Goal: Book appointment/travel/reservation

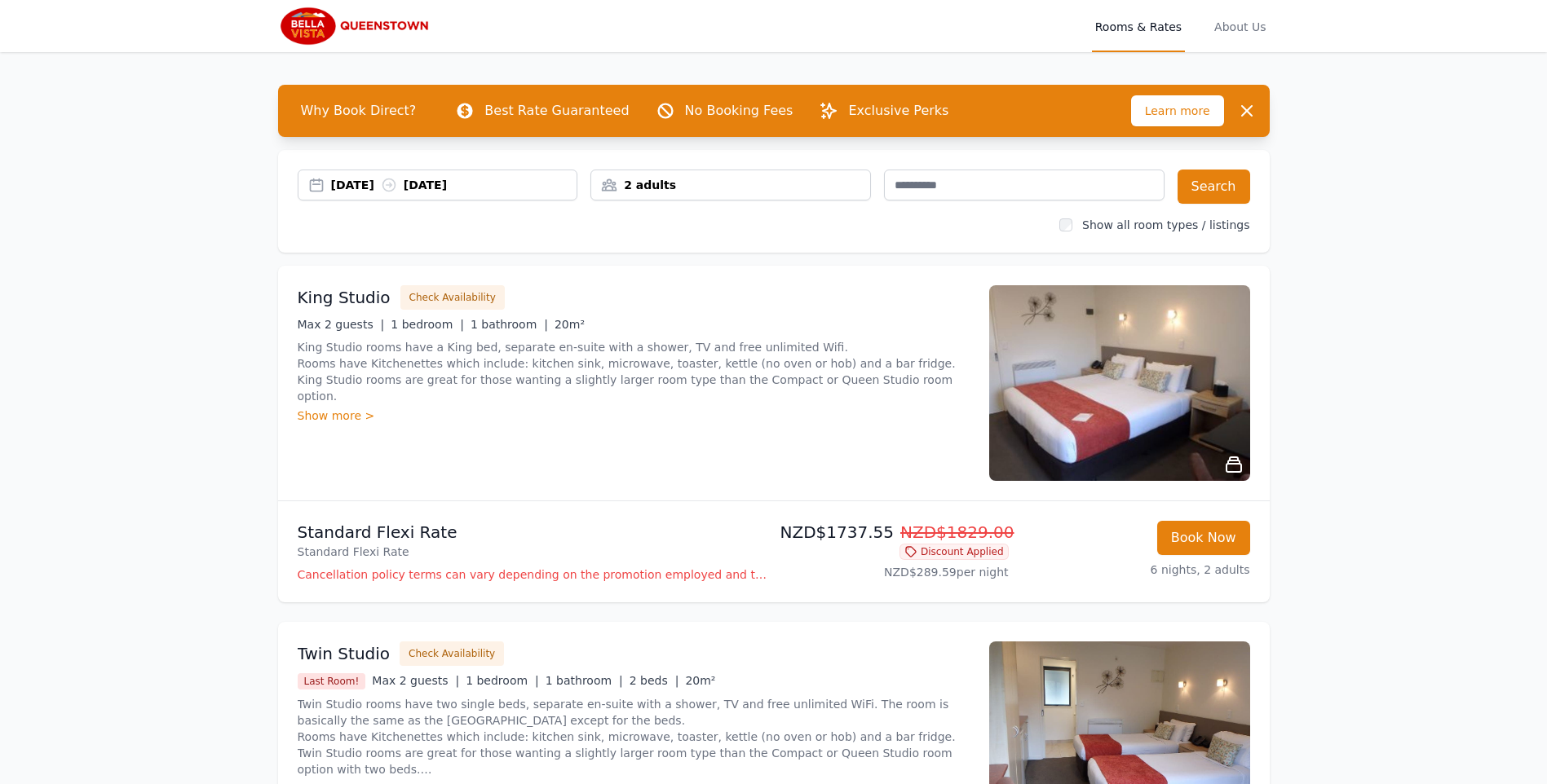
click at [721, 180] on div "2 adults" at bounding box center [731, 185] width 279 height 16
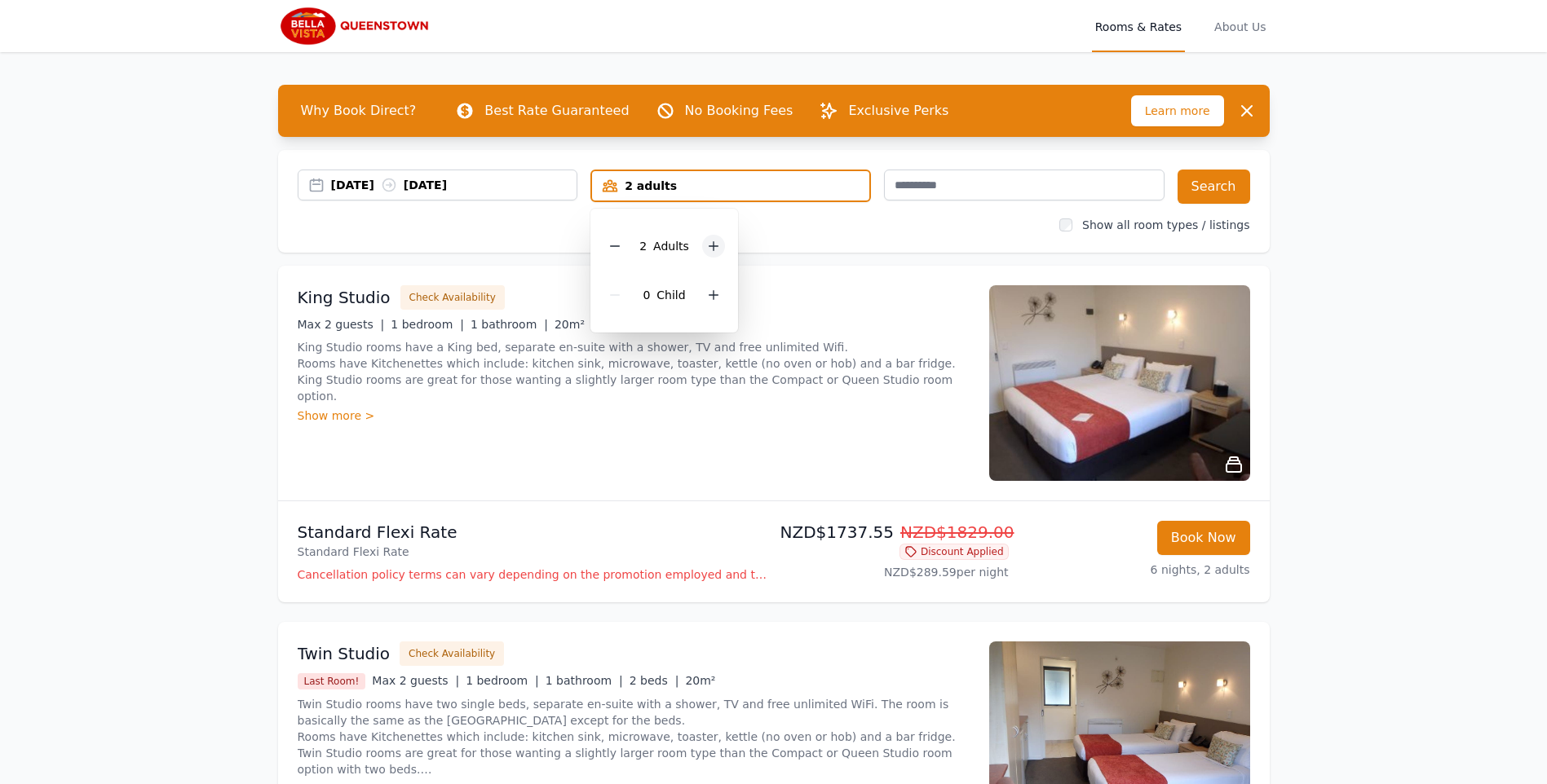
click at [716, 248] on icon at bounding box center [714, 247] width 13 height 13
click at [710, 296] on icon at bounding box center [714, 296] width 13 height 13
click at [1219, 192] on button "Search" at bounding box center [1214, 187] width 72 height 35
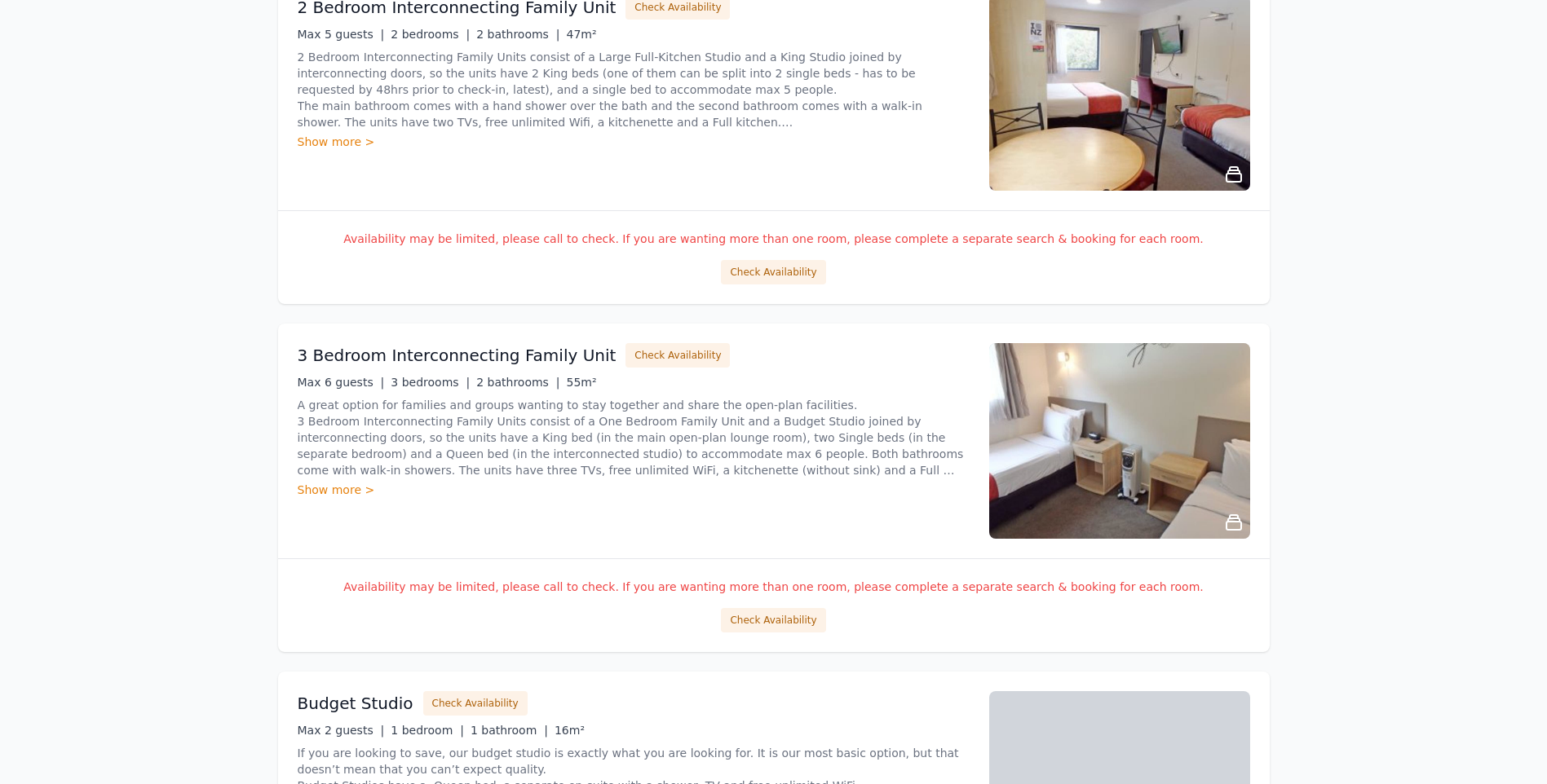
scroll to position [82, 0]
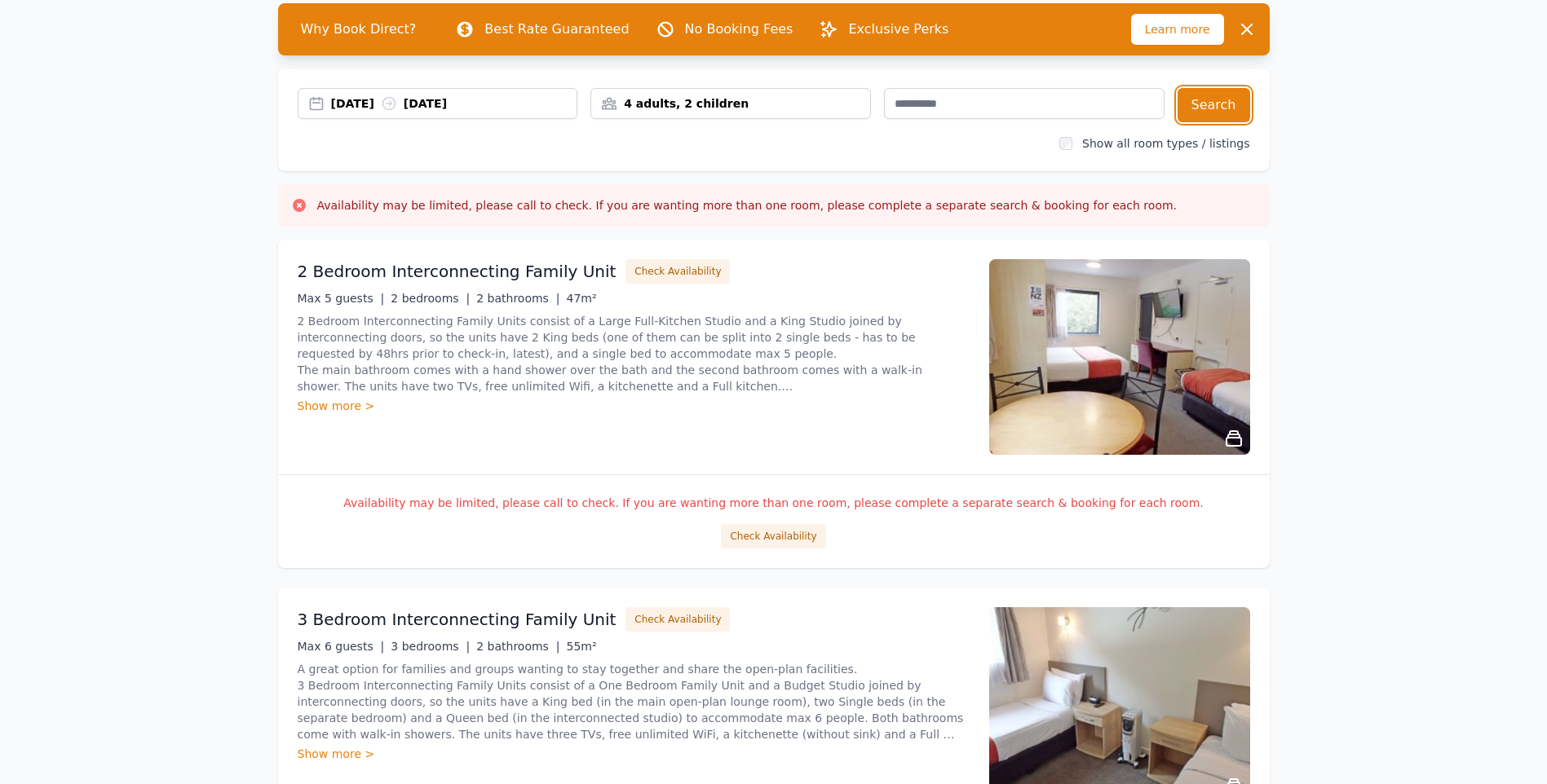
click at [843, 105] on div "4 adults, 2 children" at bounding box center [731, 103] width 279 height 16
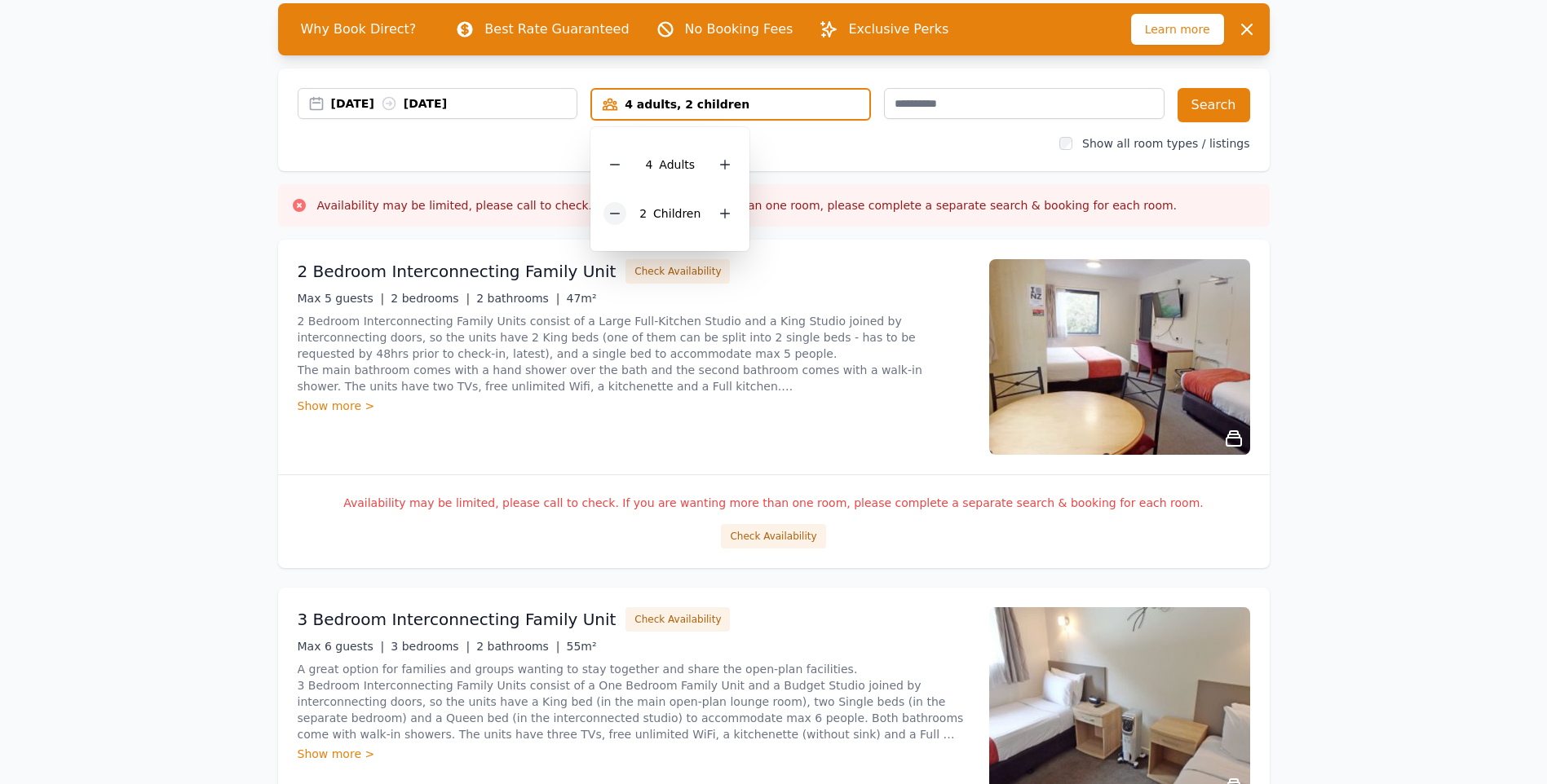
click at [616, 215] on icon at bounding box center [616, 214] width 13 height 13
click at [1211, 102] on button "Search" at bounding box center [1214, 105] width 72 height 35
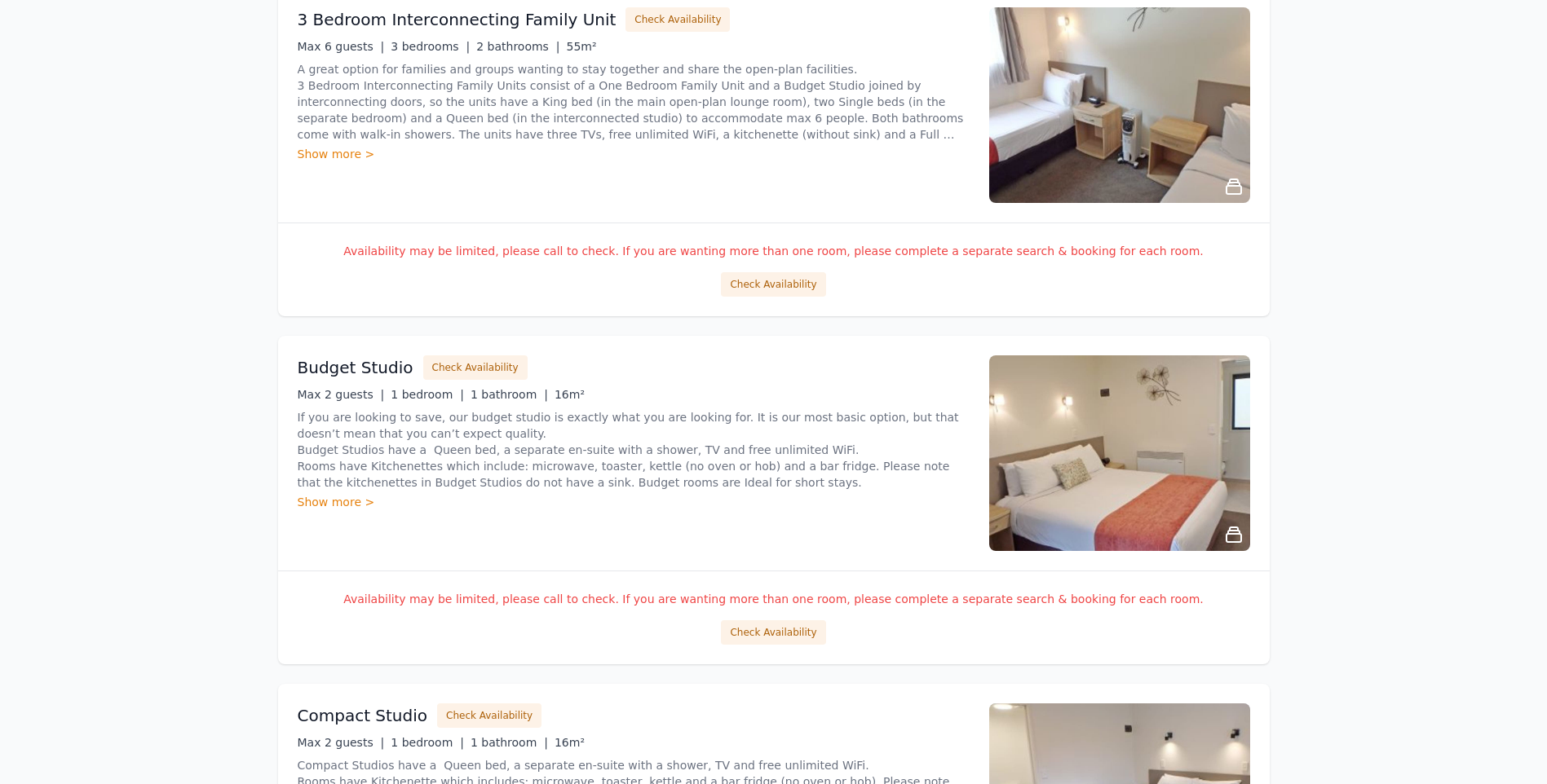
scroll to position [897, 0]
